Goal: Transaction & Acquisition: Book appointment/travel/reservation

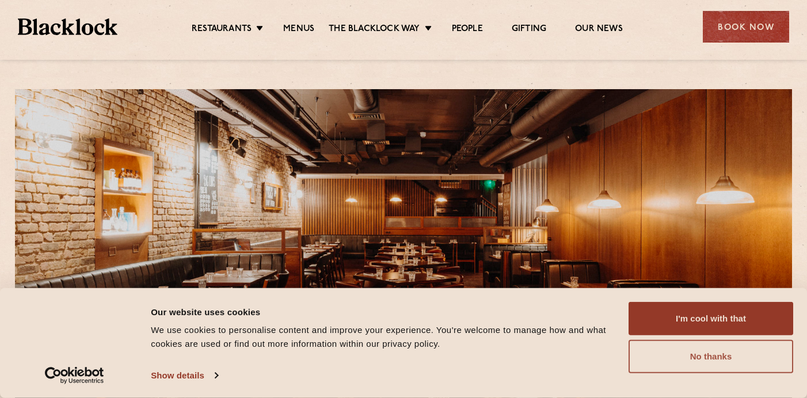
click at [663, 355] on button "No thanks" at bounding box center [711, 356] width 165 height 33
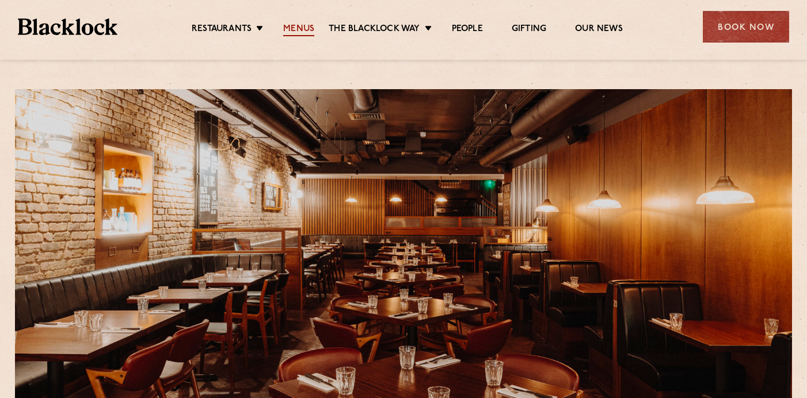
click at [302, 24] on link "Menus" at bounding box center [298, 30] width 31 height 13
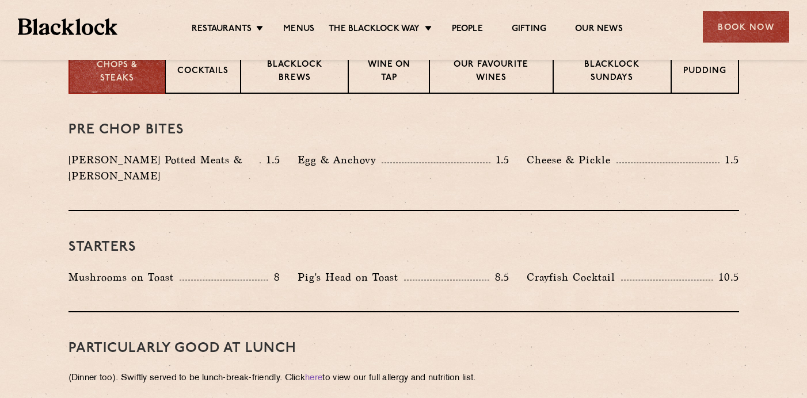
scroll to position [420, 0]
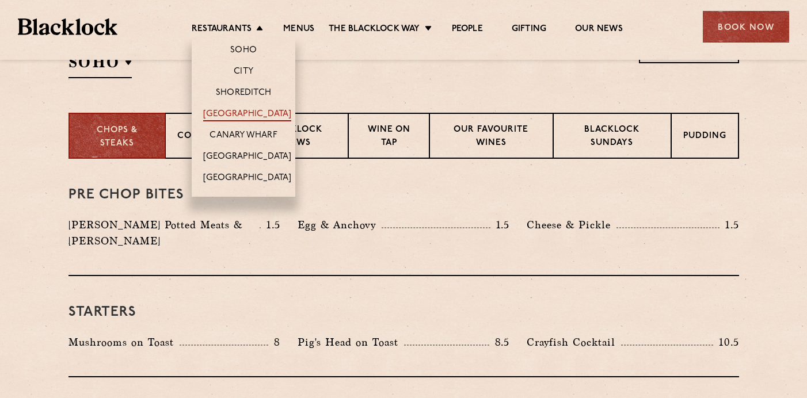
click at [229, 112] on link "[GEOGRAPHIC_DATA]" at bounding box center [247, 115] width 88 height 13
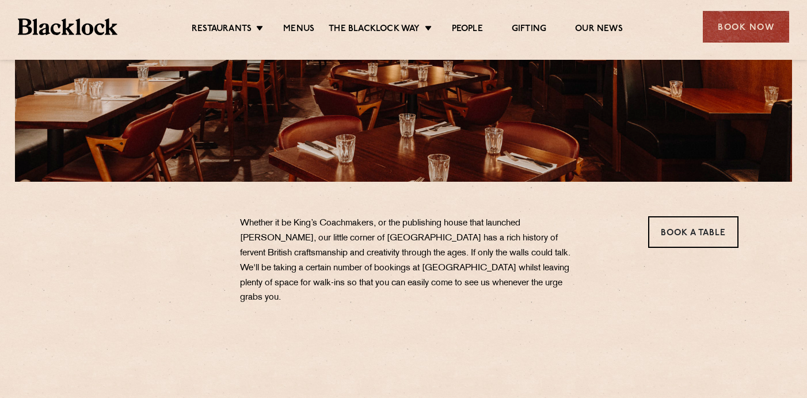
scroll to position [273, 0]
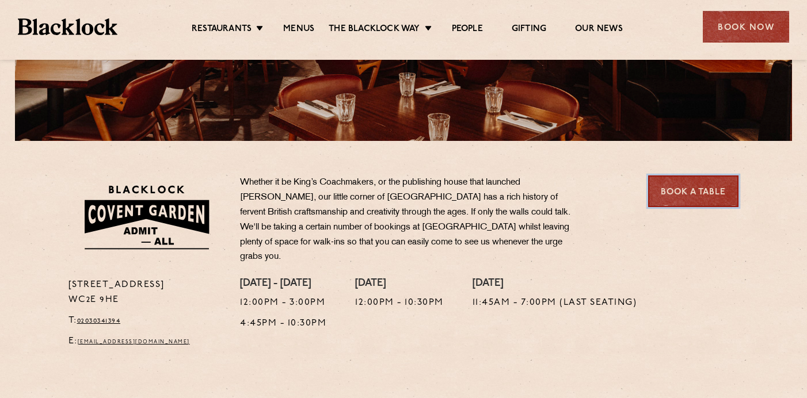
click at [682, 193] on link "Book a Table" at bounding box center [693, 192] width 90 height 32
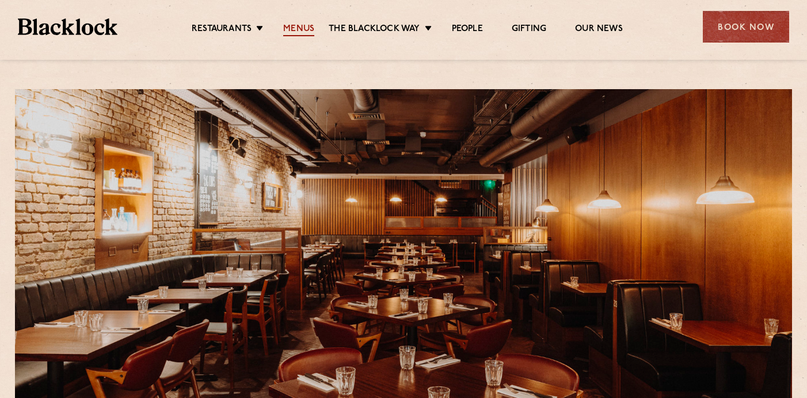
click at [302, 31] on link "Menus" at bounding box center [298, 30] width 31 height 13
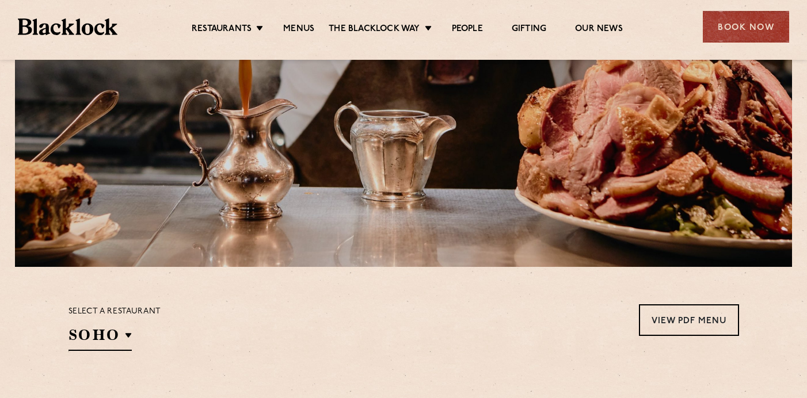
scroll to position [215, 0]
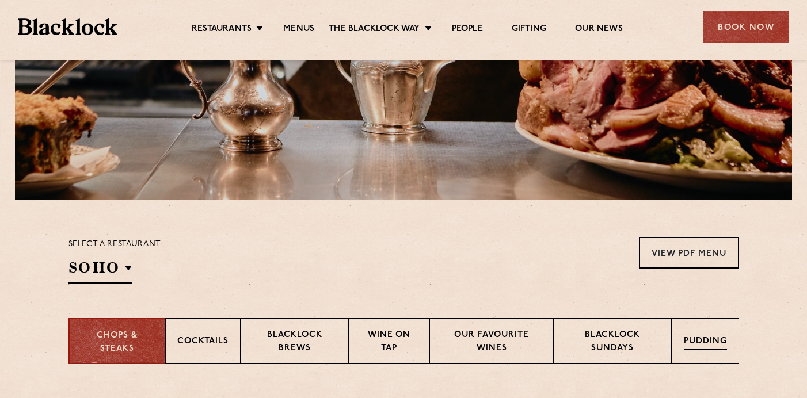
click at [689, 330] on div "Pudding" at bounding box center [705, 341] width 67 height 46
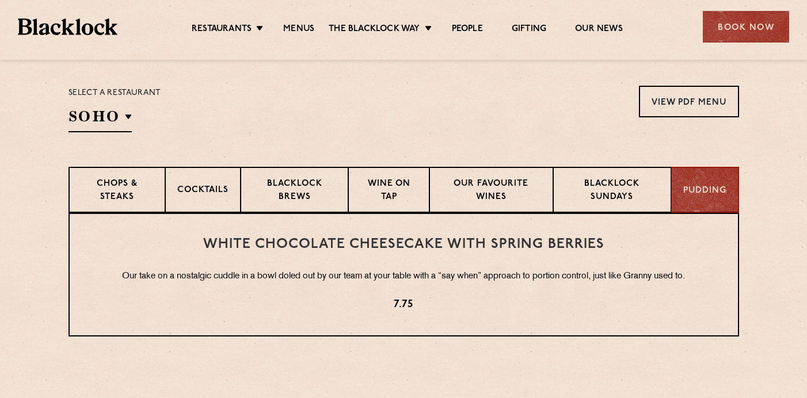
scroll to position [306, 0]
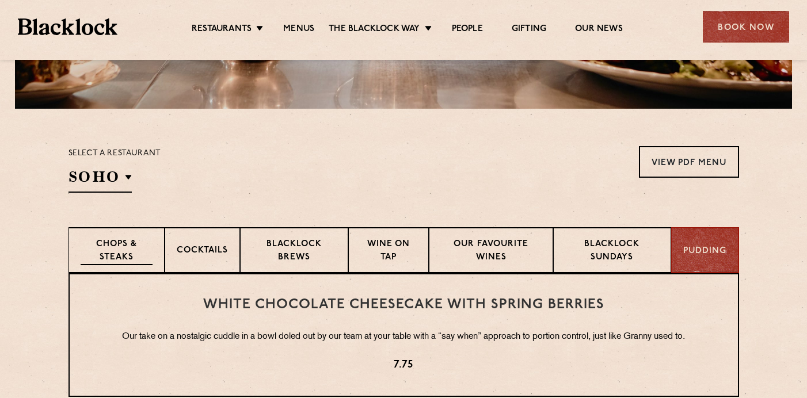
click at [163, 249] on div "Chops & Steaks" at bounding box center [117, 250] width 96 height 46
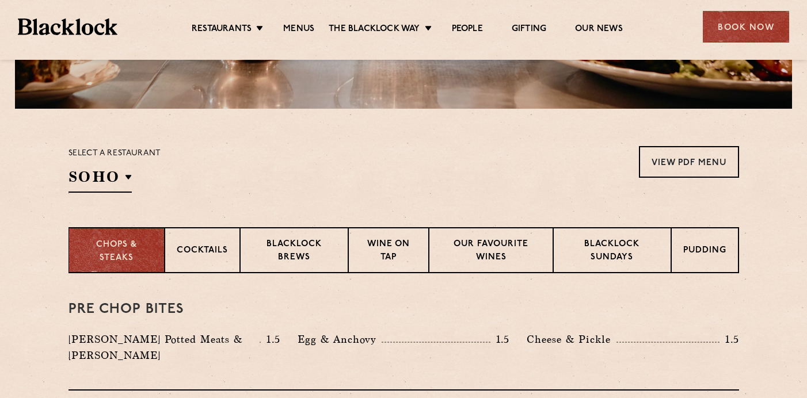
click at [130, 241] on p "Chops & Steaks" at bounding box center [117, 252] width 72 height 26
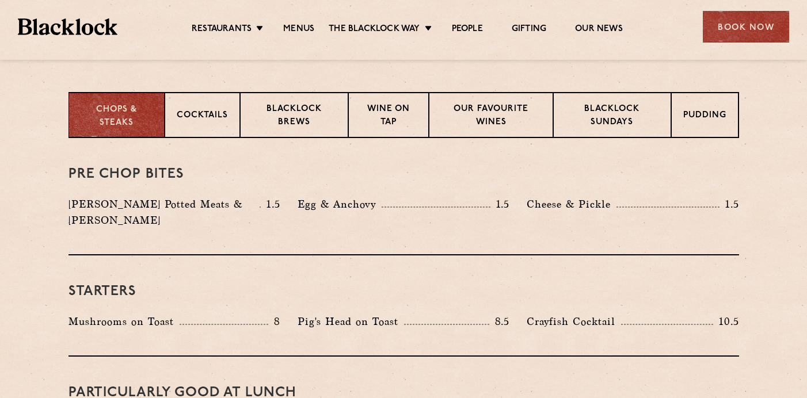
scroll to position [336, 0]
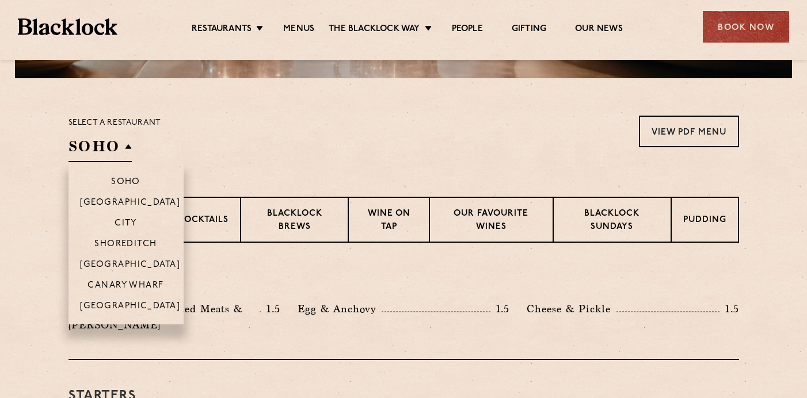
click at [115, 143] on h2 "SOHO" at bounding box center [100, 149] width 63 height 26
click at [126, 262] on p "[GEOGRAPHIC_DATA]" at bounding box center [130, 266] width 101 height 12
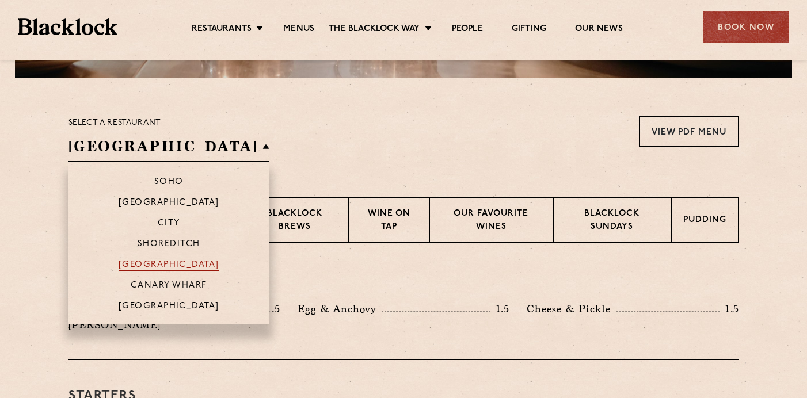
click at [126, 262] on p "[GEOGRAPHIC_DATA]" at bounding box center [169, 266] width 101 height 12
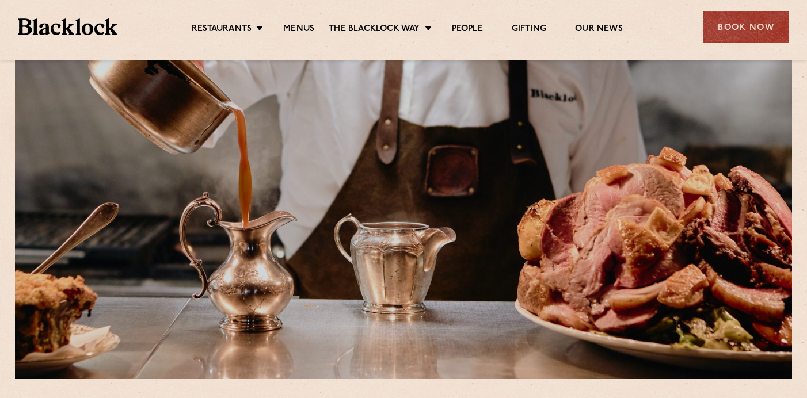
scroll to position [0, 0]
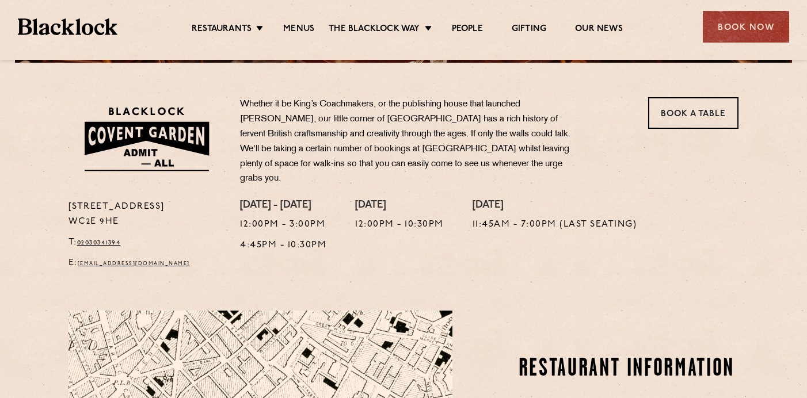
scroll to position [331, 0]
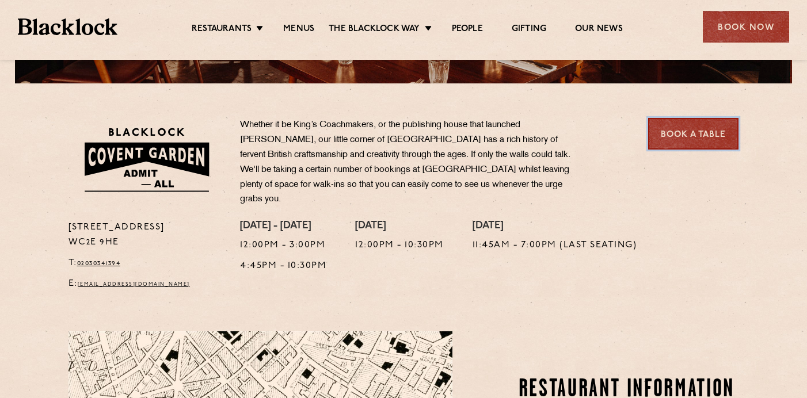
click at [692, 129] on link "Book a Table" at bounding box center [693, 134] width 90 height 32
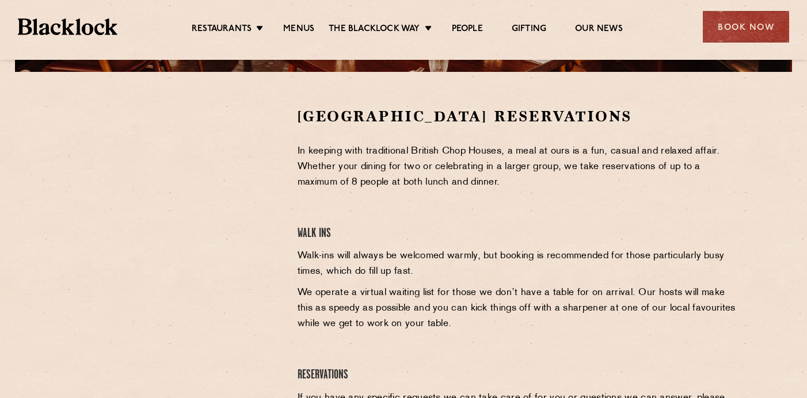
scroll to position [369, 0]
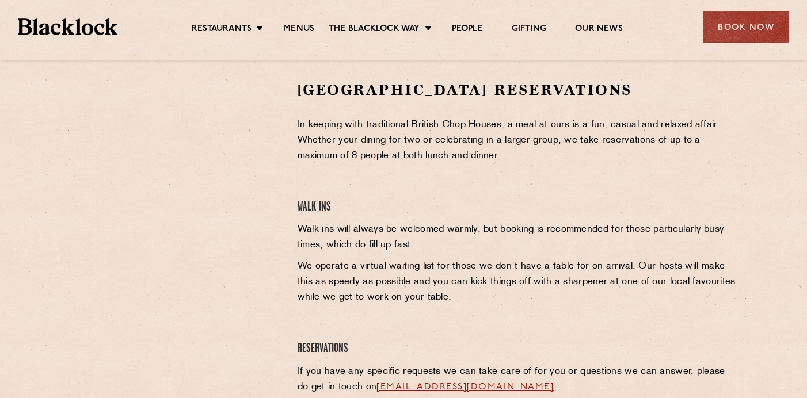
click at [239, 123] on div at bounding box center [175, 166] width 212 height 173
click at [259, 127] on div at bounding box center [175, 166] width 212 height 173
click at [239, 92] on div at bounding box center [175, 166] width 212 height 173
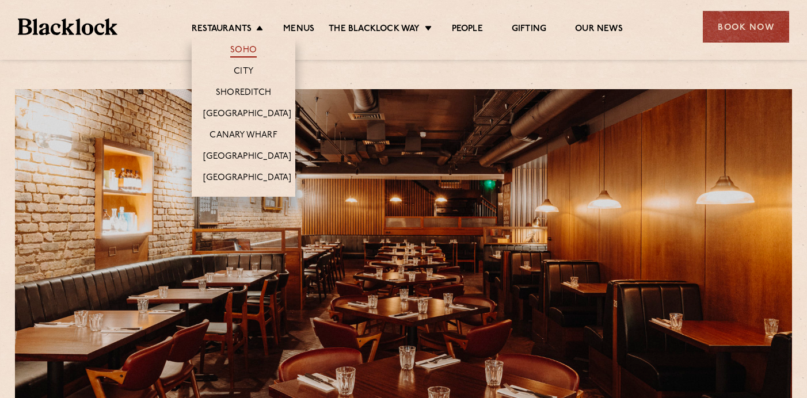
click at [241, 49] on link "Soho" at bounding box center [243, 51] width 26 height 13
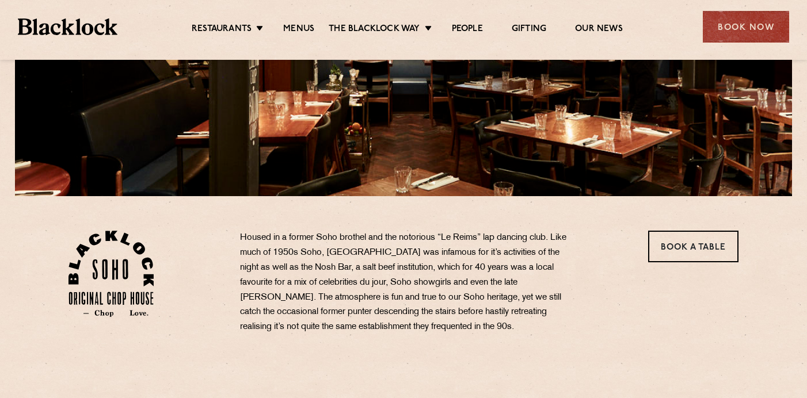
scroll to position [300, 0]
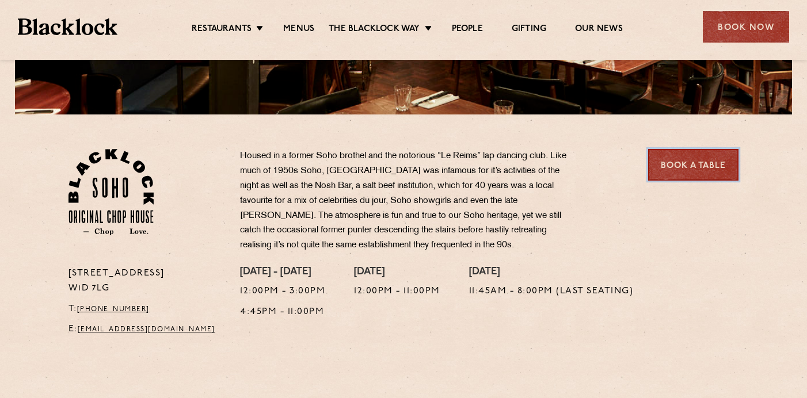
click at [674, 164] on link "Book a Table" at bounding box center [693, 165] width 90 height 32
